Goal: Unclear

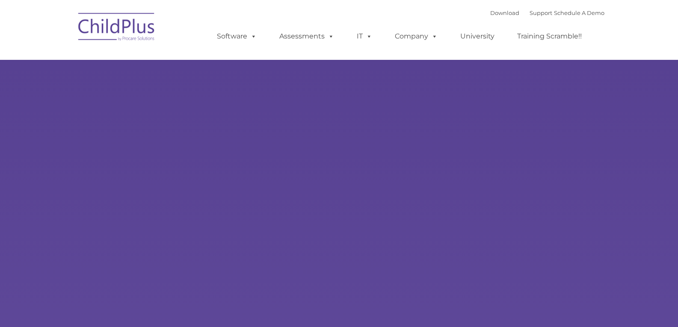
type input ""
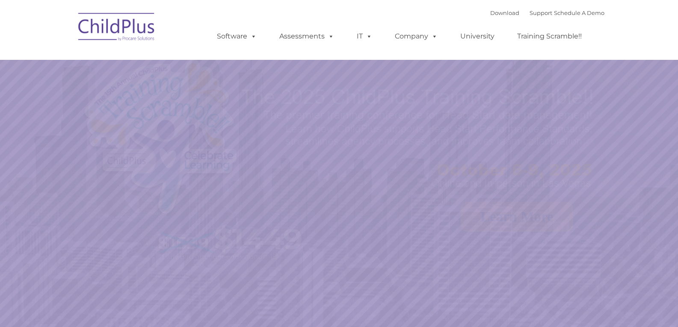
select select "MEDIUM"
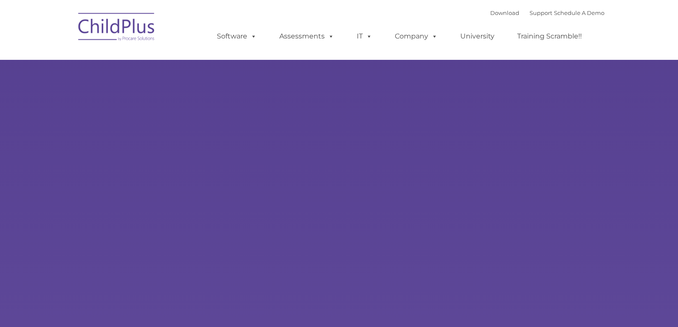
type input ""
select select "MEDIUM"
